Goal: Task Accomplishment & Management: Manage account settings

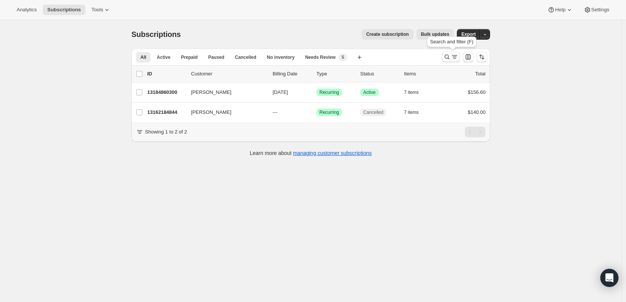
click at [452, 55] on icon "Search and filter results" at bounding box center [455, 57] width 8 height 8
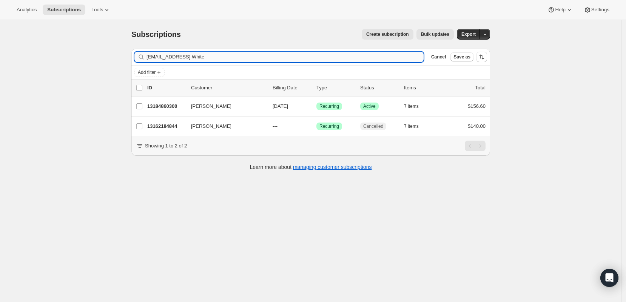
click at [250, 59] on input "[EMAIL_ADDRESS] White" at bounding box center [285, 57] width 277 height 11
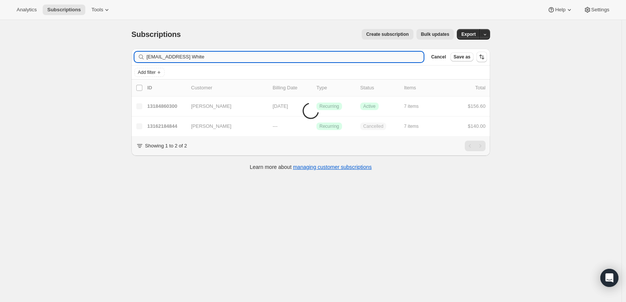
click at [250, 59] on input "[EMAIL_ADDRESS] White" at bounding box center [285, 57] width 277 height 11
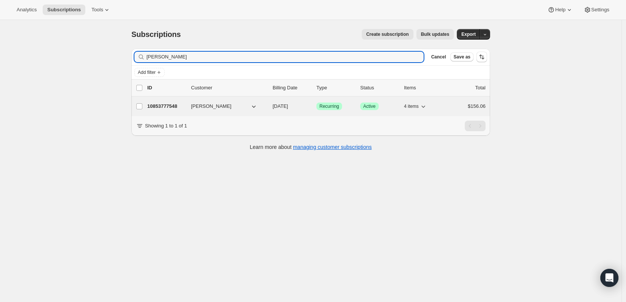
type input "[PERSON_NAME]"
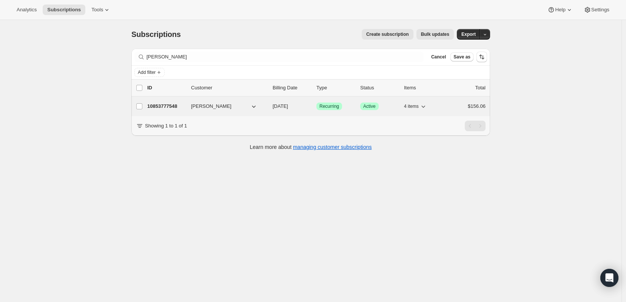
click at [163, 103] on p "10853777548" at bounding box center [166, 107] width 38 height 8
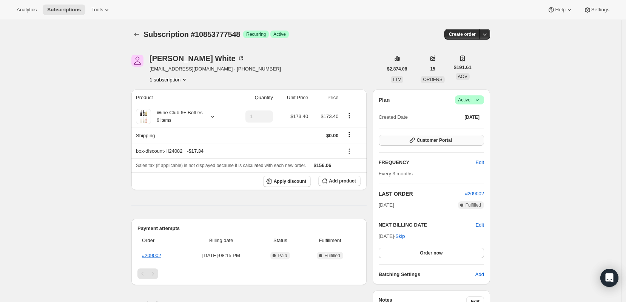
click at [466, 144] on button "Customer Portal" at bounding box center [431, 140] width 105 height 11
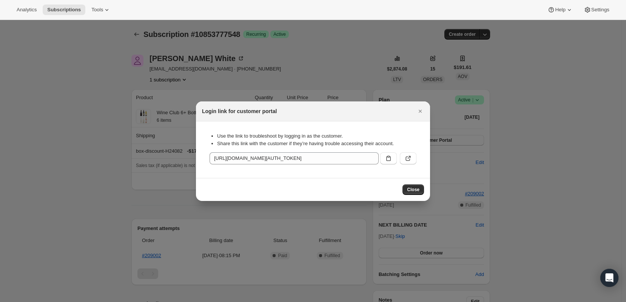
drag, startPoint x: 392, startPoint y: 160, endPoint x: 380, endPoint y: 159, distance: 12.9
click at [392, 160] on button ":r3q:" at bounding box center [388, 159] width 17 height 12
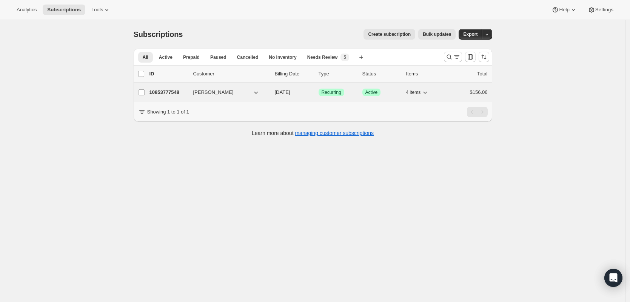
click at [167, 91] on p "10853777548" at bounding box center [169, 93] width 38 height 8
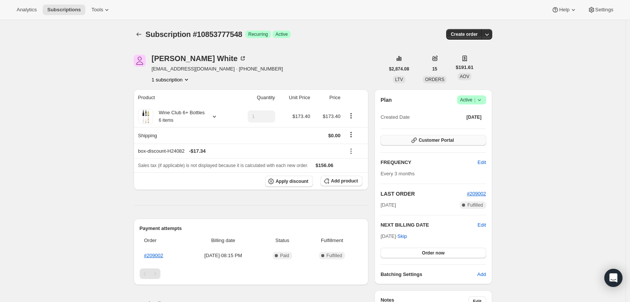
click at [454, 139] on span "Customer Portal" at bounding box center [436, 140] width 35 height 6
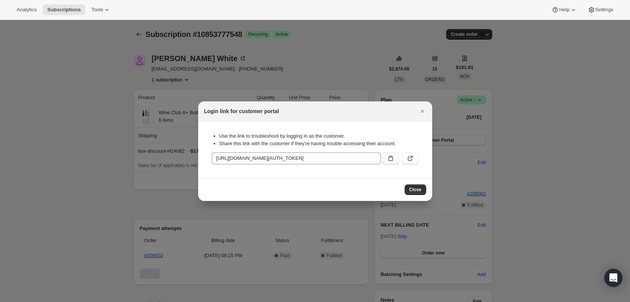
click at [394, 160] on icon ":r2o:" at bounding box center [391, 159] width 8 height 8
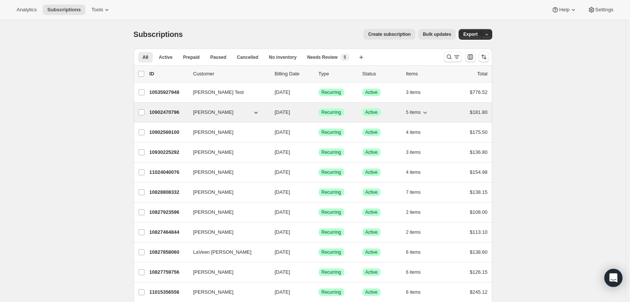
click at [172, 111] on p "10902470796" at bounding box center [169, 113] width 38 height 8
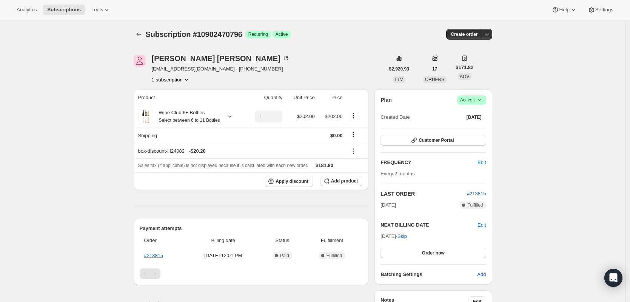
click at [146, 38] on div at bounding box center [140, 34] width 12 height 11
click at [143, 37] on icon "Subscriptions" at bounding box center [139, 35] width 8 height 8
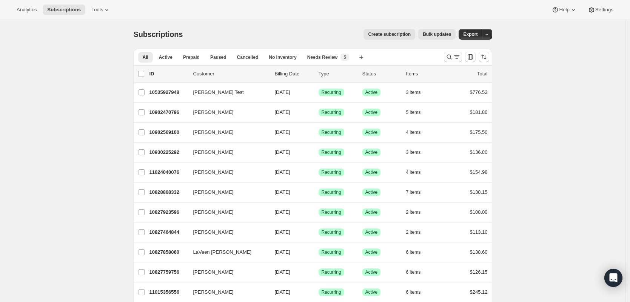
click at [448, 56] on icon "Search and filter results" at bounding box center [450, 57] width 8 height 8
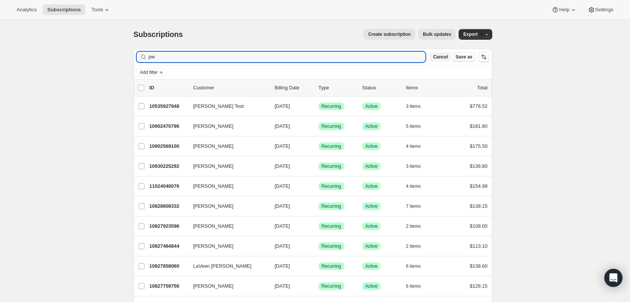
type input "pwp"
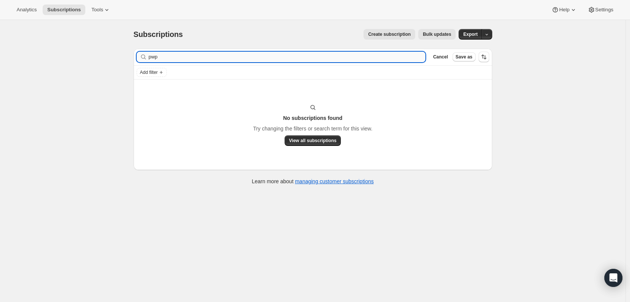
click at [222, 56] on input "pwp" at bounding box center [287, 57] width 277 height 11
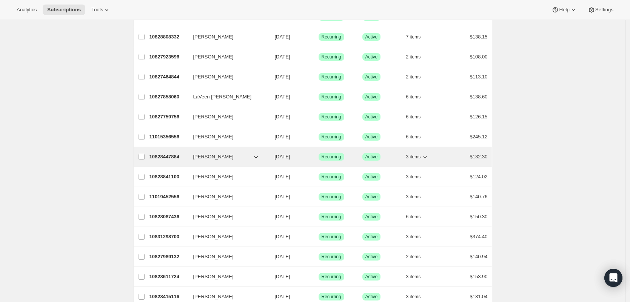
scroll to position [173, 0]
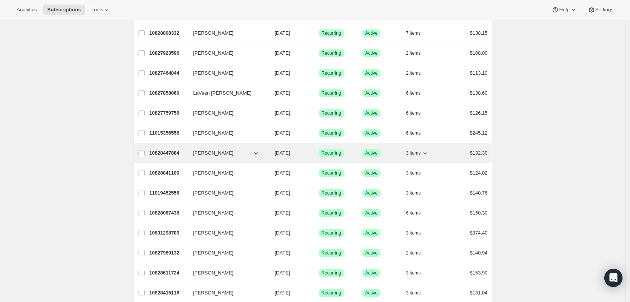
click at [179, 153] on p "10828447884" at bounding box center [169, 154] width 38 height 8
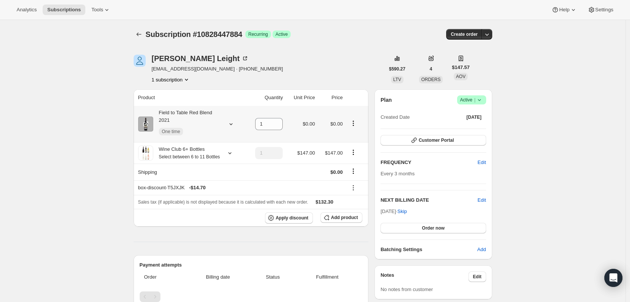
scroll to position [209, 0]
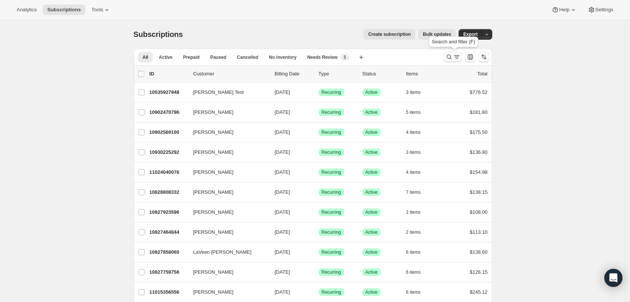
click at [453, 57] on icon "Search and filter results" at bounding box center [450, 57] width 8 height 8
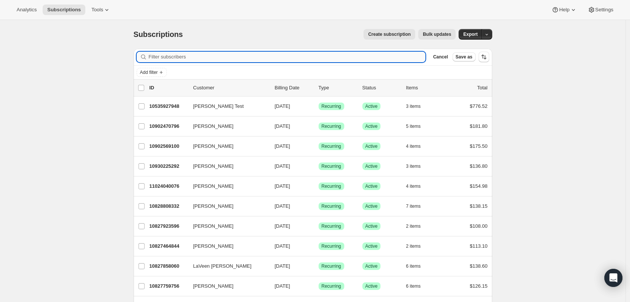
click at [264, 59] on input "Filter subscribers" at bounding box center [287, 57] width 277 height 11
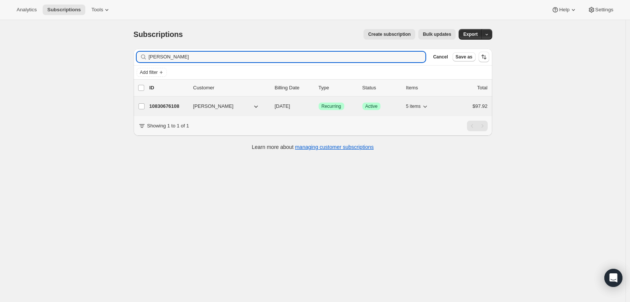
type input "jamie bowers"
click at [169, 109] on p "10830676108" at bounding box center [169, 107] width 38 height 8
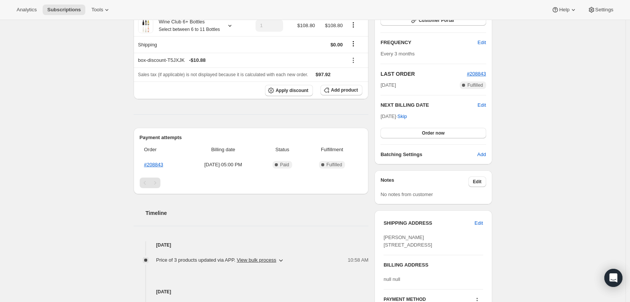
scroll to position [240, 0]
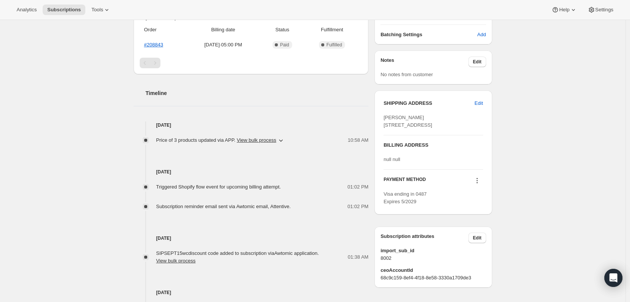
click at [228, 144] on span "Price of 3 products updated via APP . View bulk process" at bounding box center [216, 141] width 120 height 8
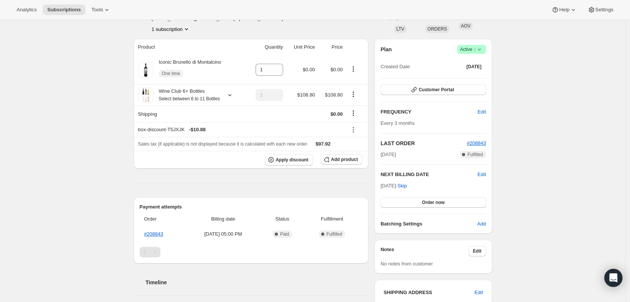
scroll to position [0, 0]
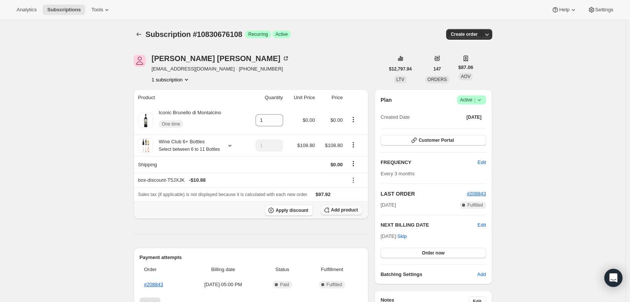
click at [330, 214] on icon "button" at bounding box center [327, 211] width 8 height 8
